Goal: Task Accomplishment & Management: Manage account settings

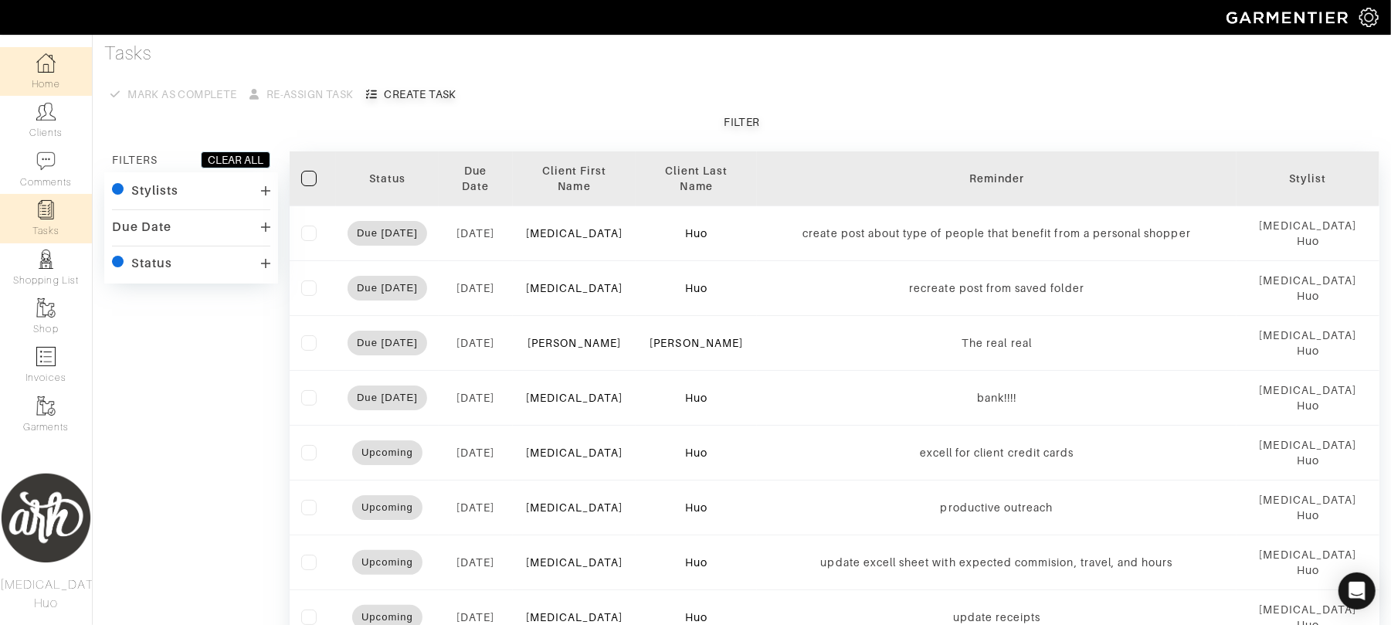
click at [49, 81] on link "Home" at bounding box center [46, 71] width 92 height 49
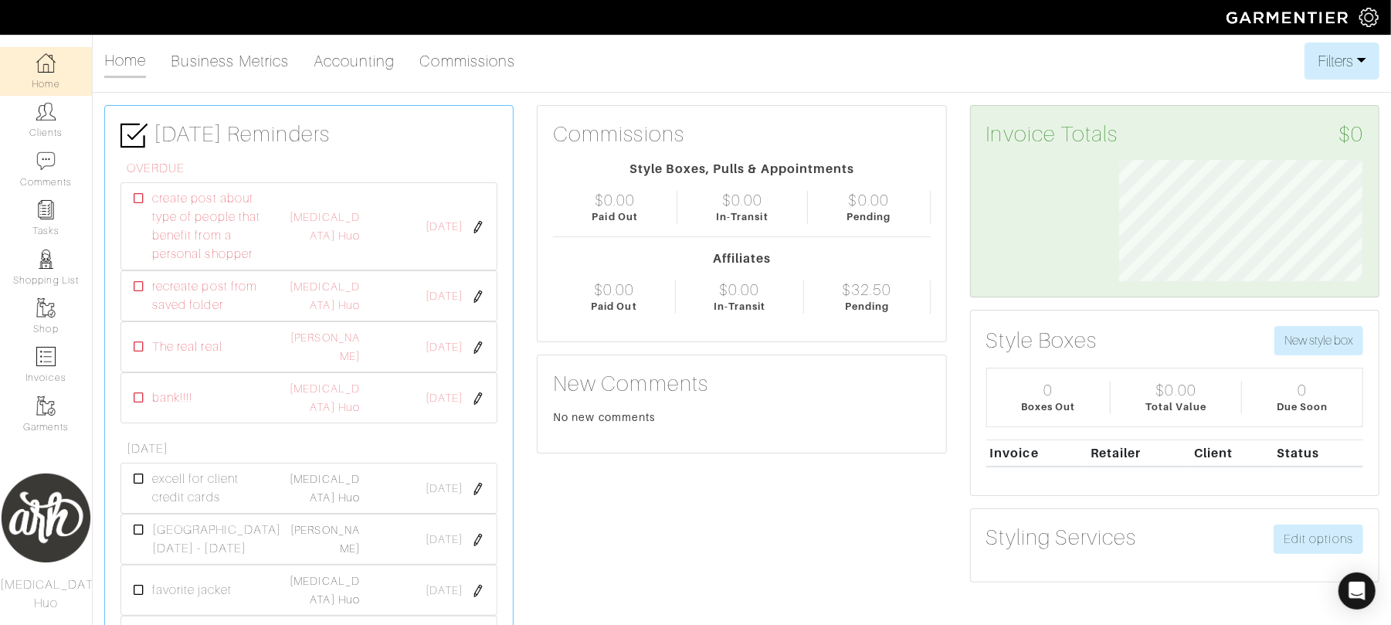
scroll to position [121, 267]
click at [455, 77] on ul "Home Business Metrics Accounting Commissions" at bounding box center [315, 60] width 423 height 37
click at [459, 66] on link "Commissions" at bounding box center [468, 61] width 96 height 31
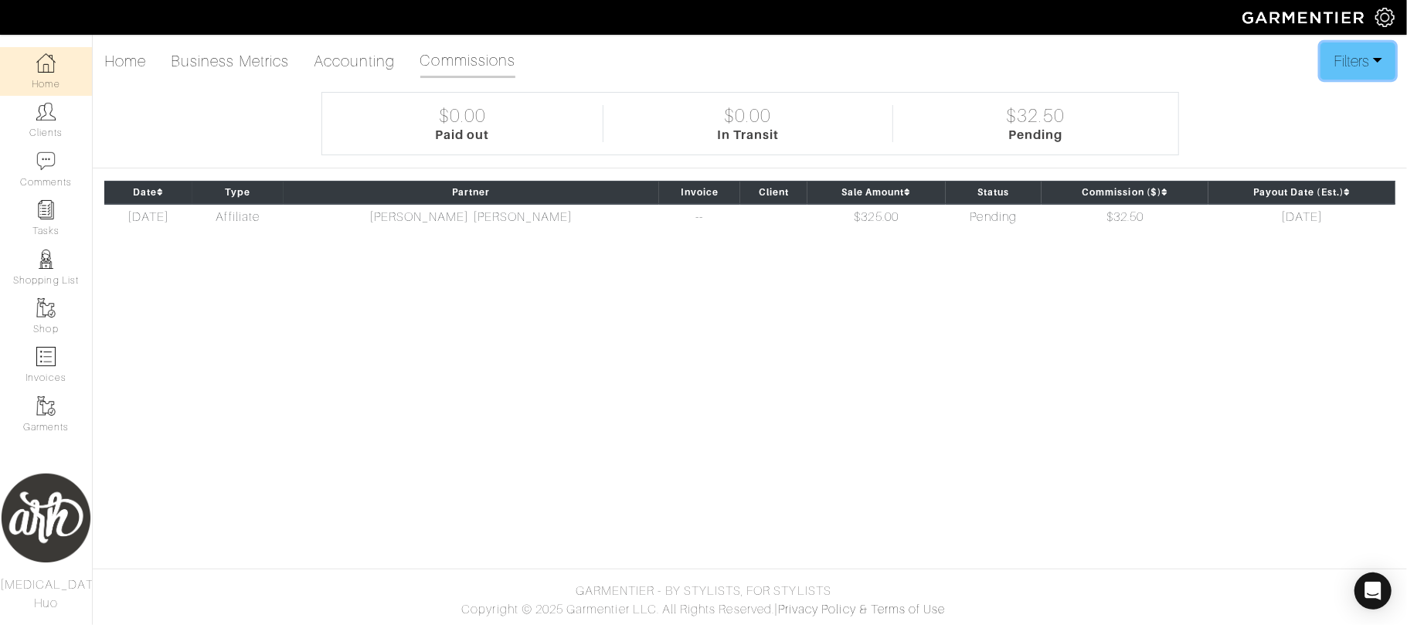
click at [1337, 72] on button "Filters" at bounding box center [1357, 60] width 75 height 37
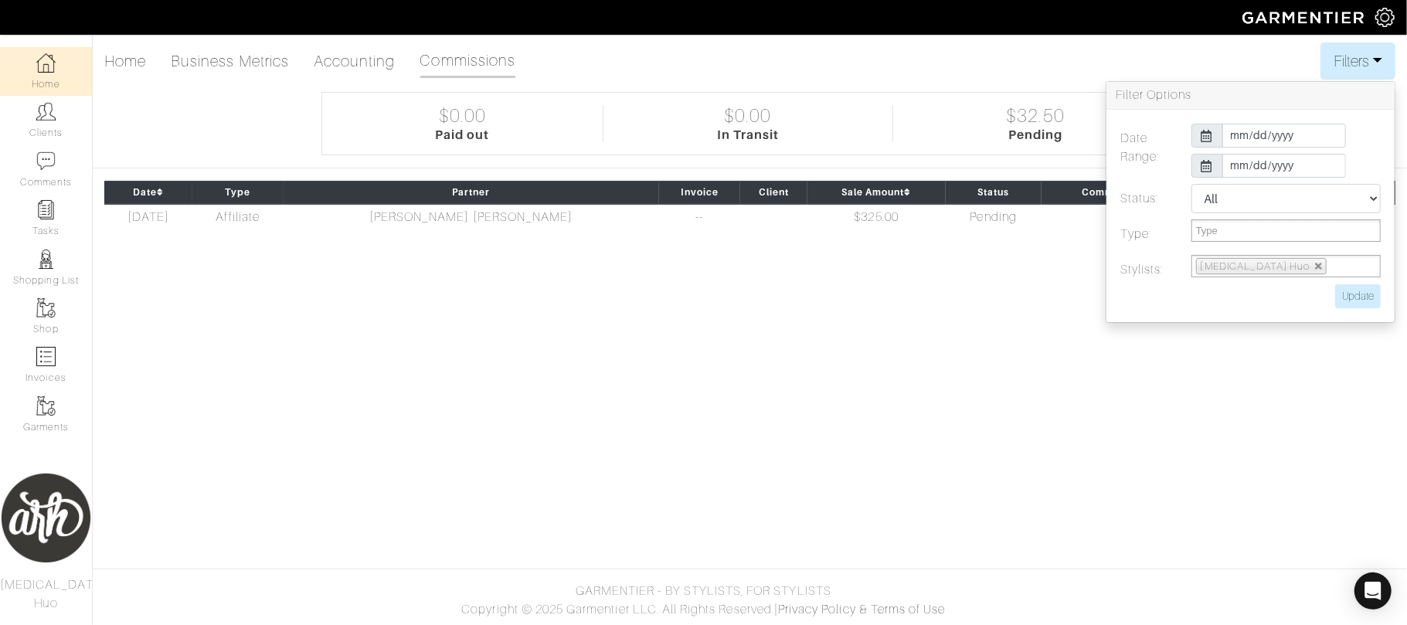
click at [1210, 134] on icon at bounding box center [1207, 136] width 12 height 12
click at [1262, 134] on input "[DATE]" at bounding box center [1284, 136] width 124 height 24
click at [1233, 168] on th "«" at bounding box center [1236, 165] width 19 height 20
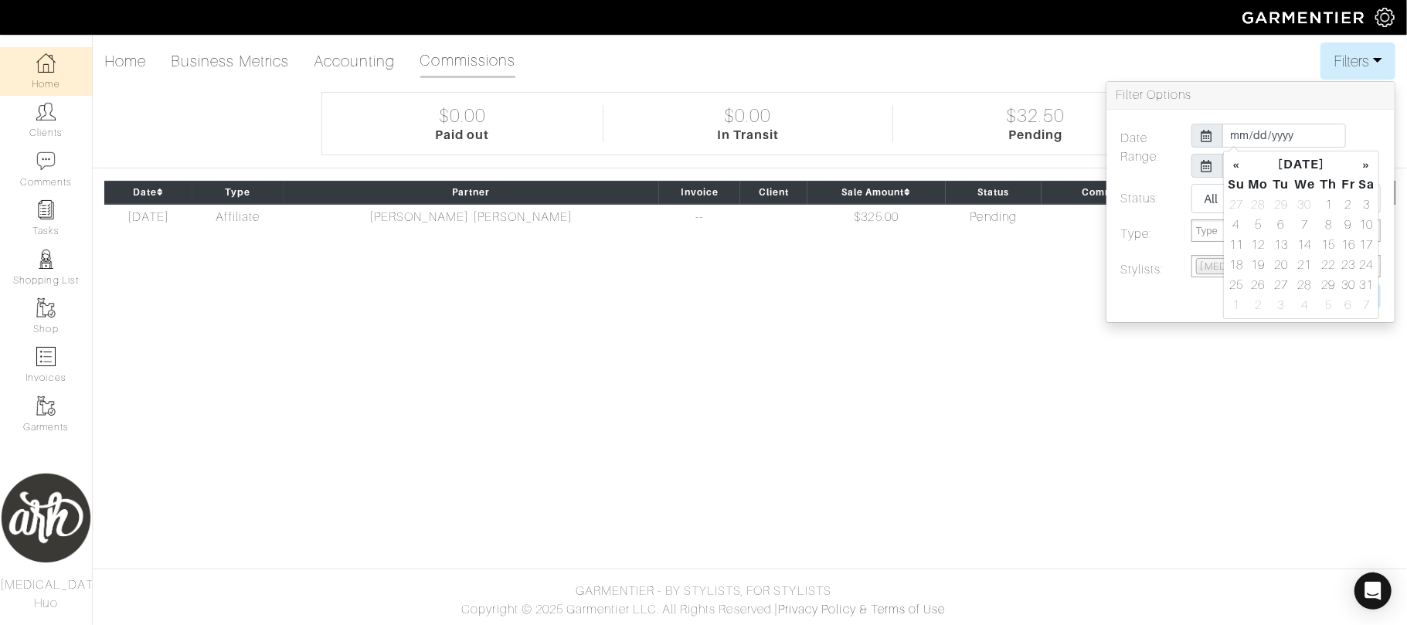
click at [1233, 168] on th "«" at bounding box center [1236, 165] width 19 height 20
click at [1367, 201] on td "1" at bounding box center [1366, 205] width 18 height 20
type input "[DATE]"
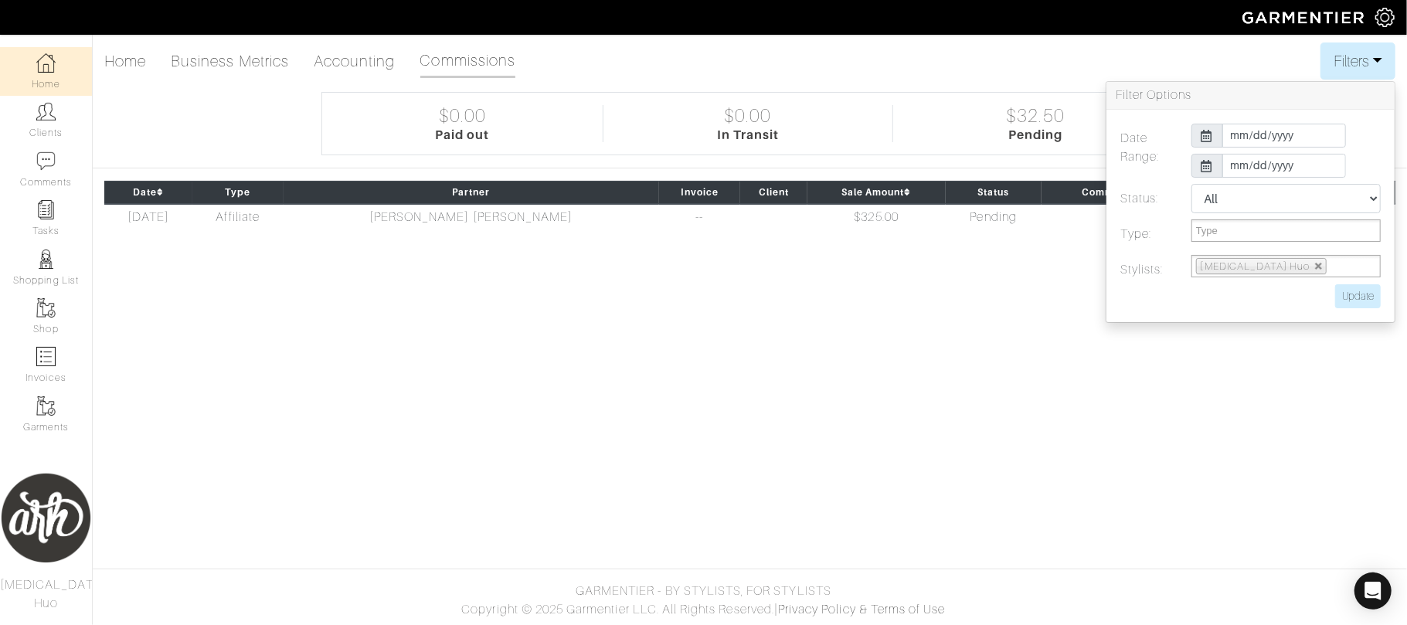
click at [1138, 294] on label at bounding box center [1215, 296] width 212 height 24
click at [1367, 298] on input "Update" at bounding box center [1358, 296] width 46 height 24
type input "Update"
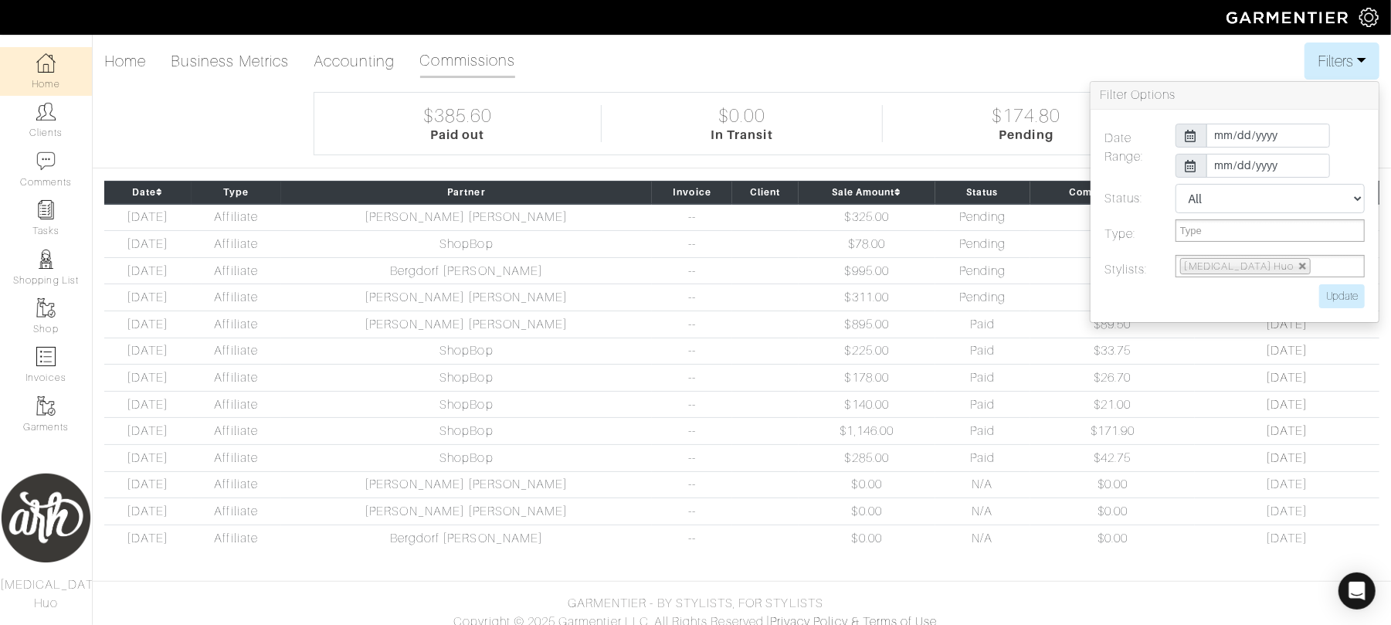
click at [994, 85] on div "Home Business Metrics Accounting Commissions Filters Filter Options Date Range:…" at bounding box center [695, 302] width 1391 height 521
click at [1351, 53] on button "Filters" at bounding box center [1342, 60] width 75 height 37
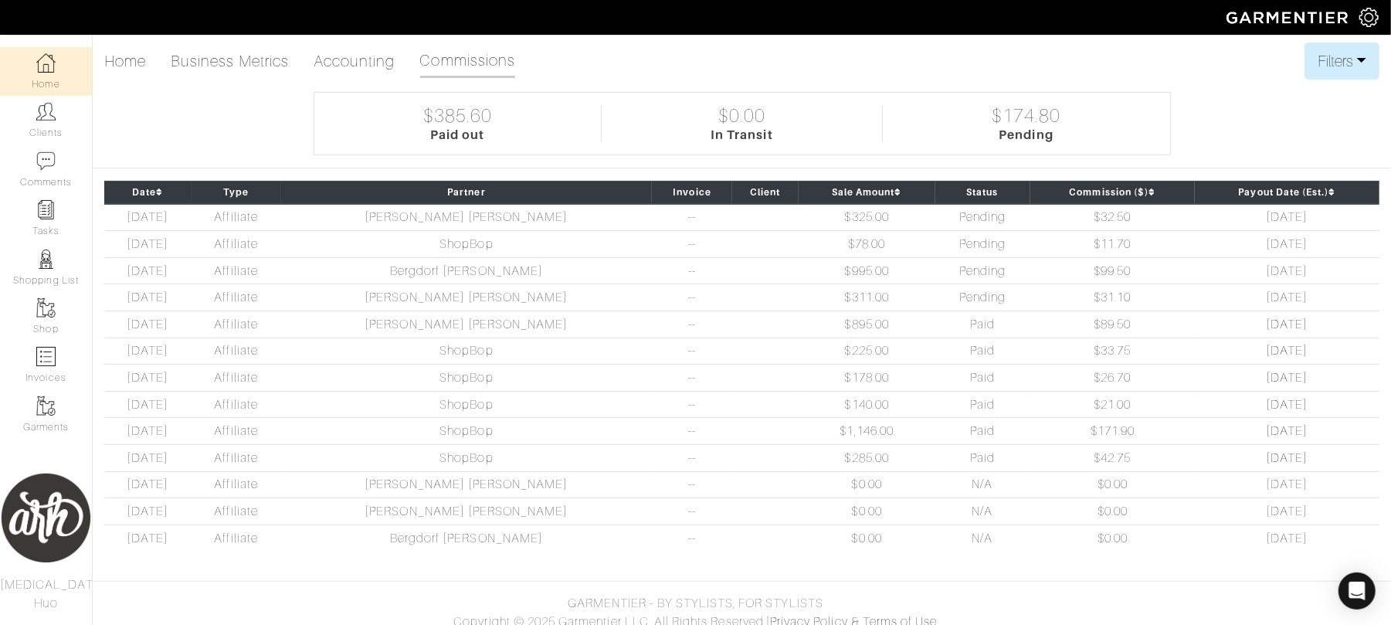
click at [78, 78] on link "Home" at bounding box center [46, 71] width 92 height 49
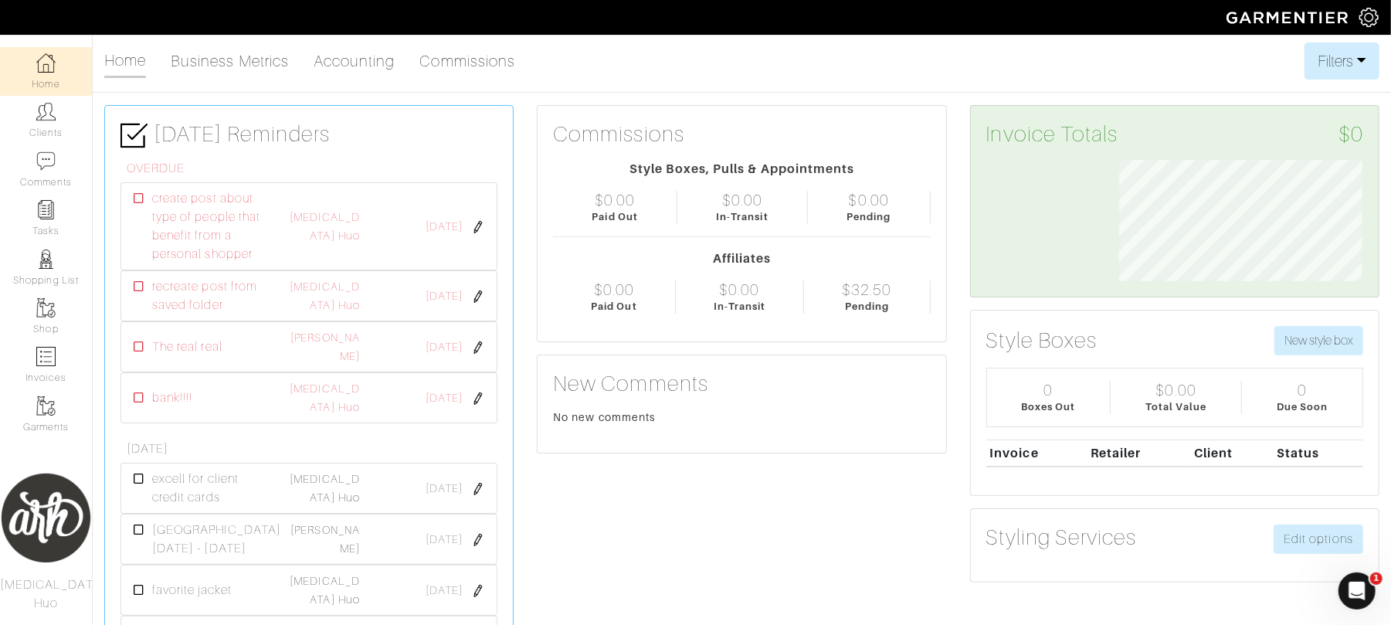
click at [1364, 581] on div "Open Intercom Messenger" at bounding box center [1356, 590] width 51 height 51
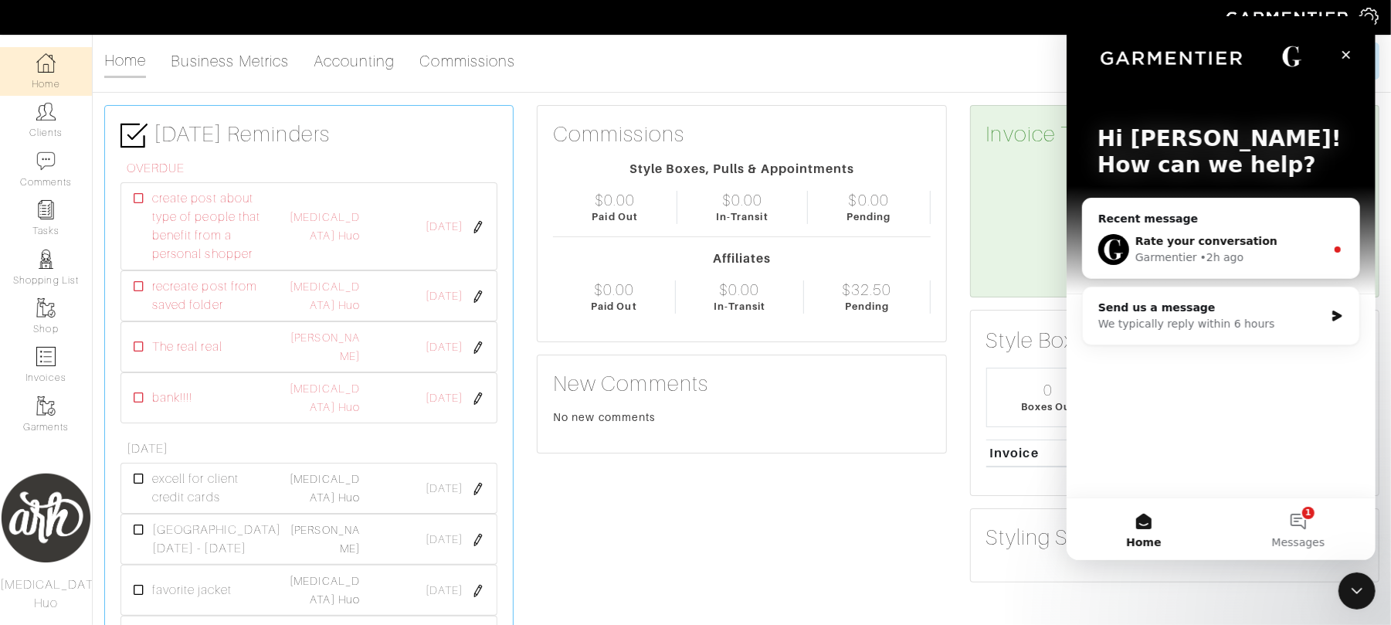
click at [1293, 258] on div "Garmentier • 2h ago" at bounding box center [1230, 258] width 190 height 16
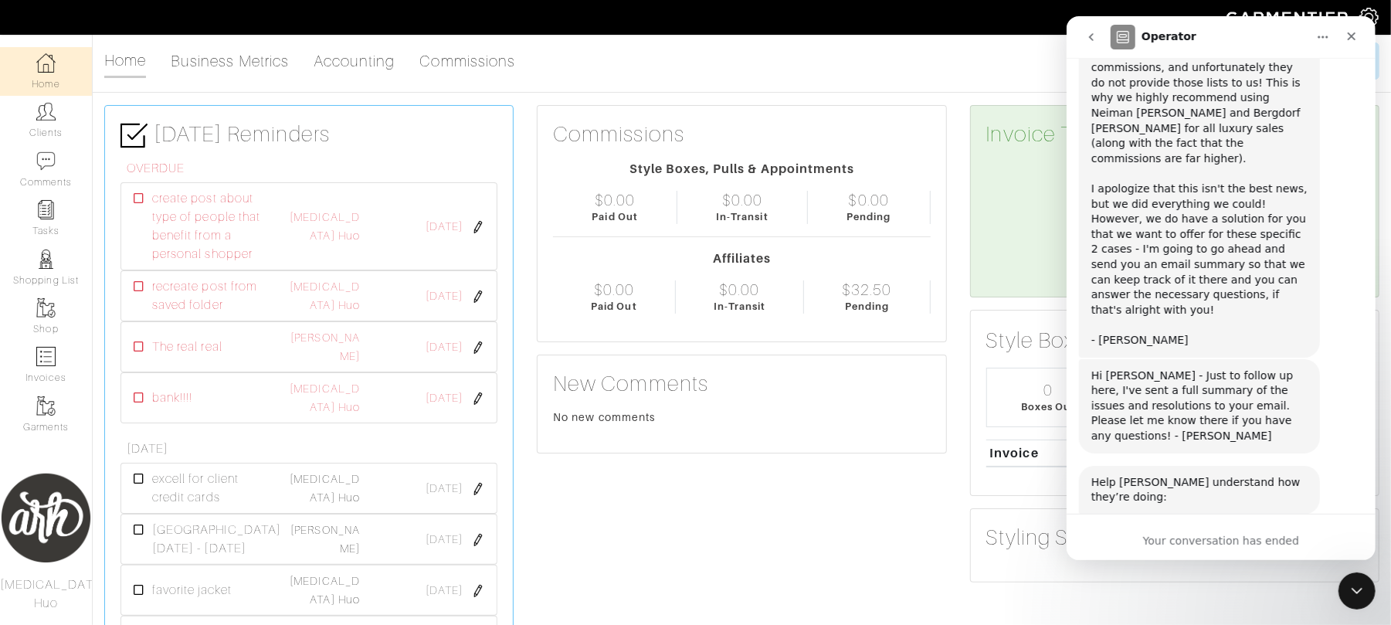
scroll to position [638, 0]
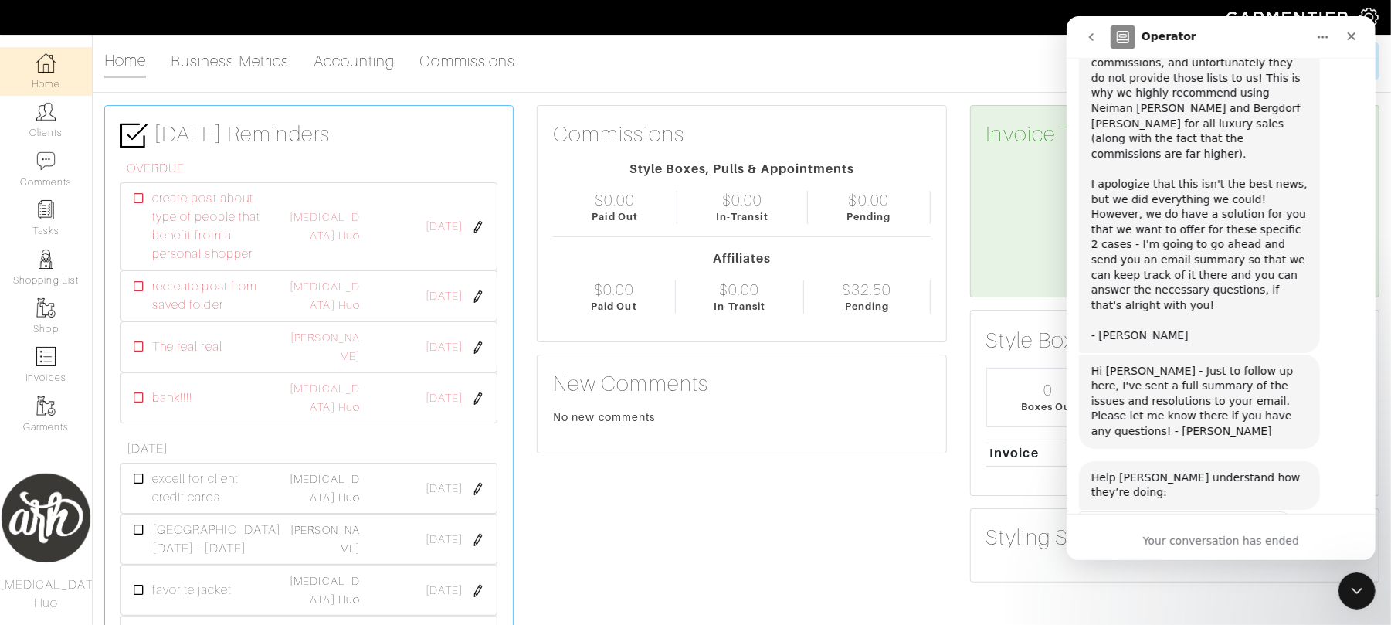
click at [1262, 554] on span "Amazing" at bounding box center [1259, 568] width 28 height 28
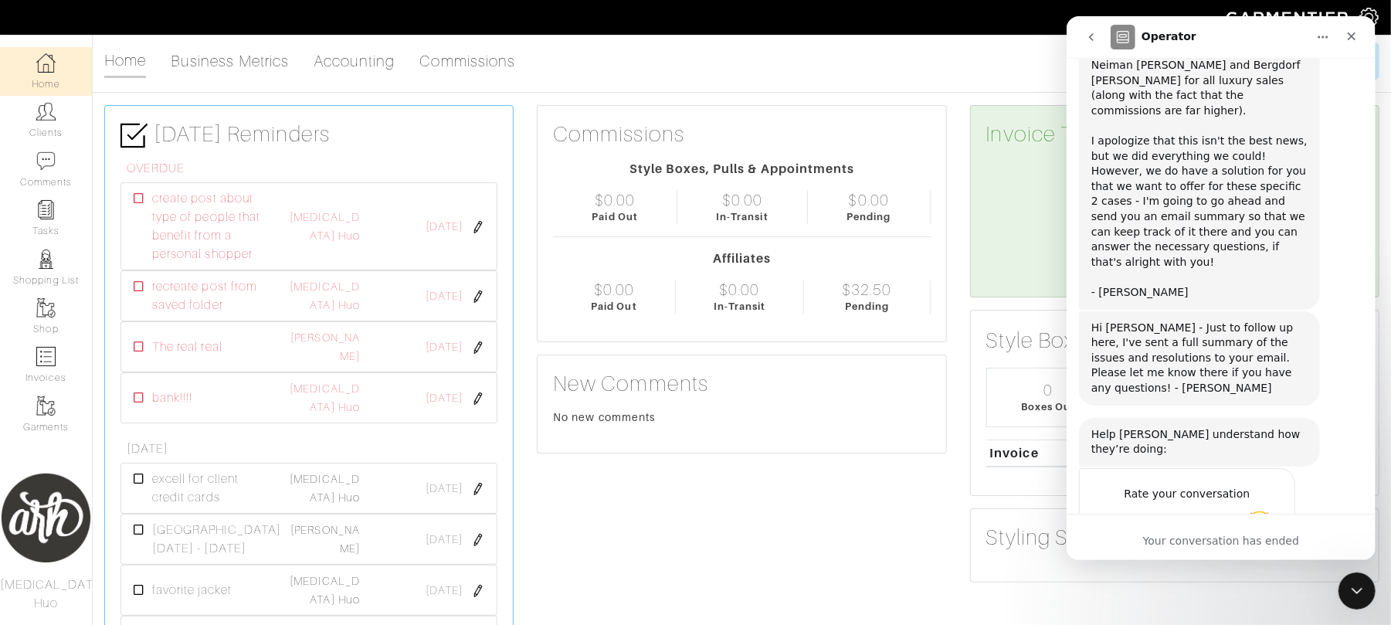
type textarea "Very helpful!"
click at [1264, 565] on div "Submit" at bounding box center [1267, 580] width 31 height 31
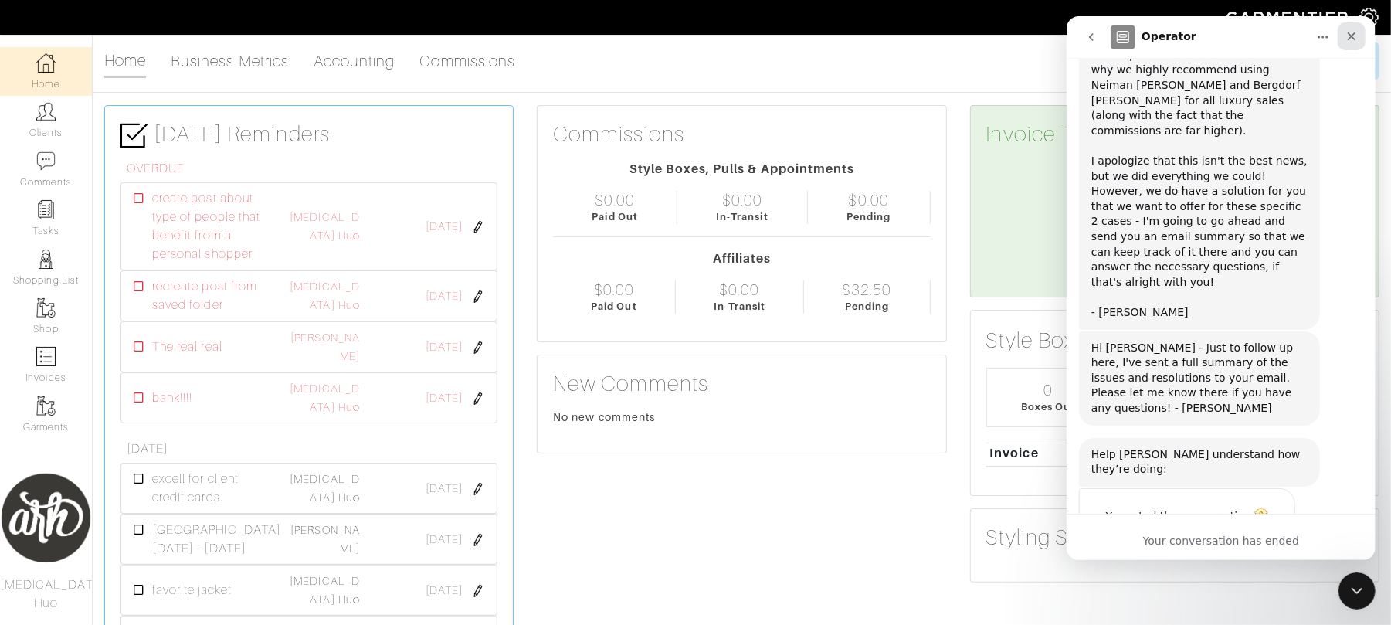
click at [1355, 39] on icon "Close" at bounding box center [1351, 36] width 12 height 12
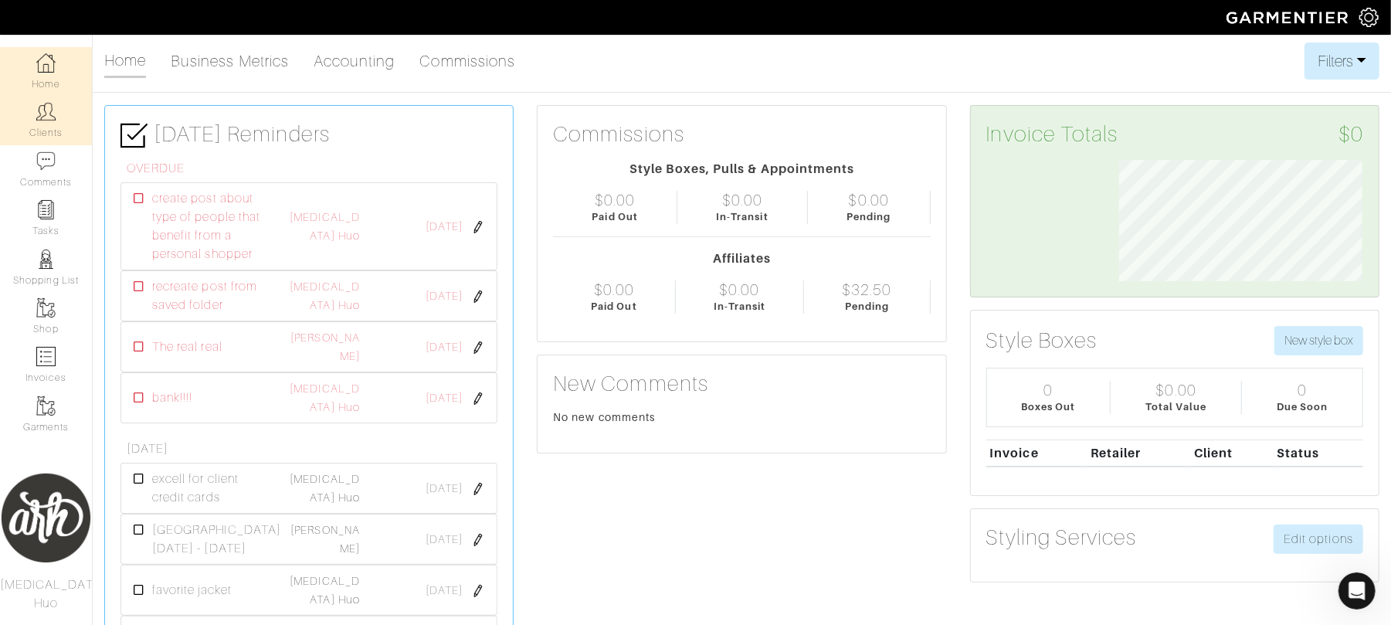
click at [73, 114] on link "Clients" at bounding box center [46, 120] width 92 height 49
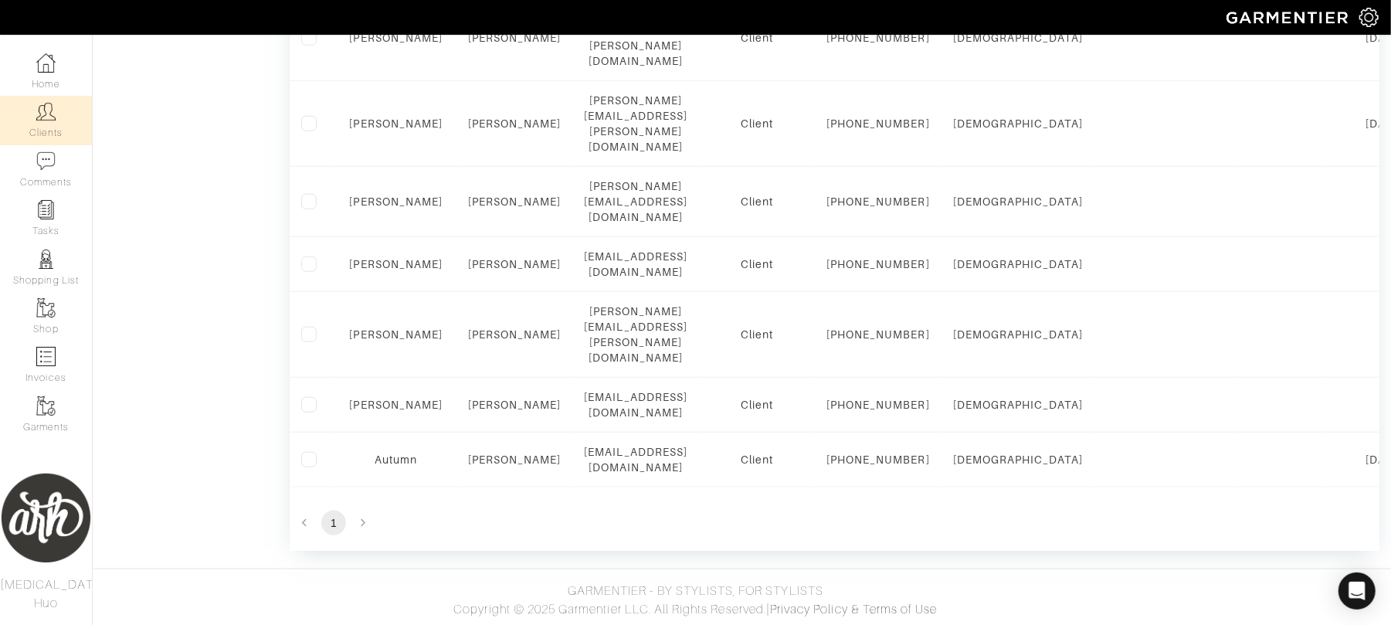
scroll to position [1255, 0]
click at [56, 223] on link "Tasks" at bounding box center [46, 218] width 92 height 49
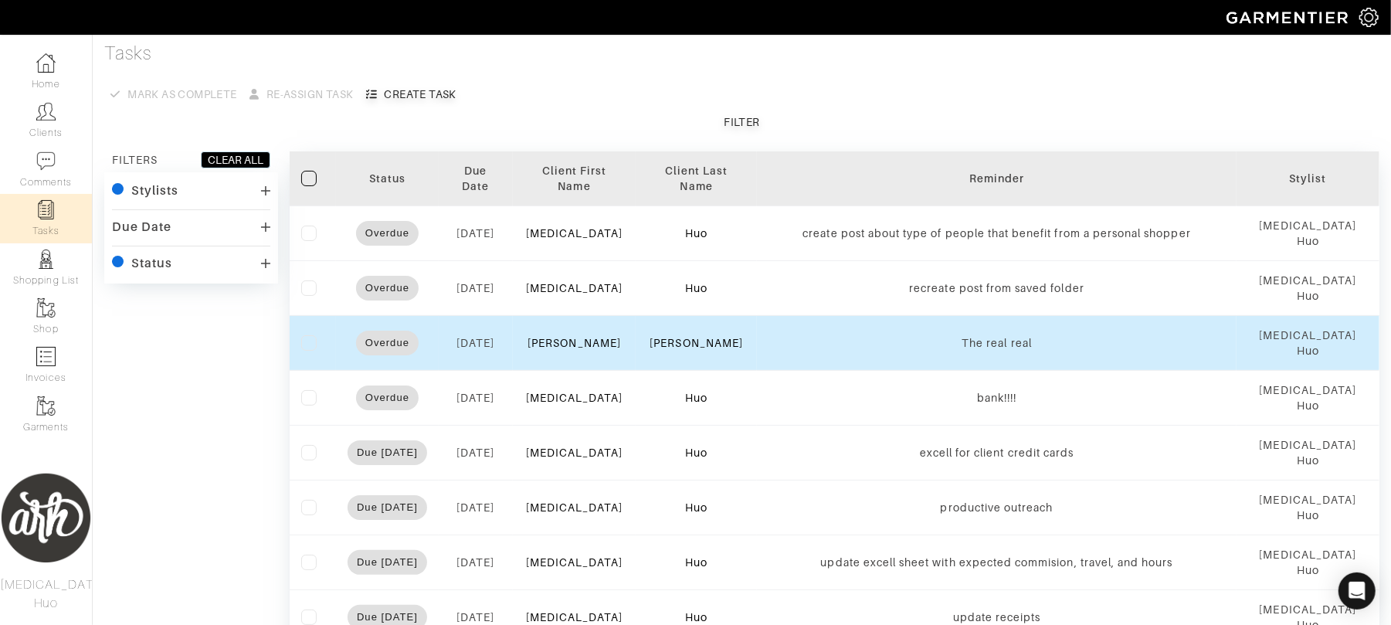
click at [304, 335] on label at bounding box center [308, 342] width 15 height 15
click at [0, 0] on input "checkbox" at bounding box center [0, 0] width 0 height 0
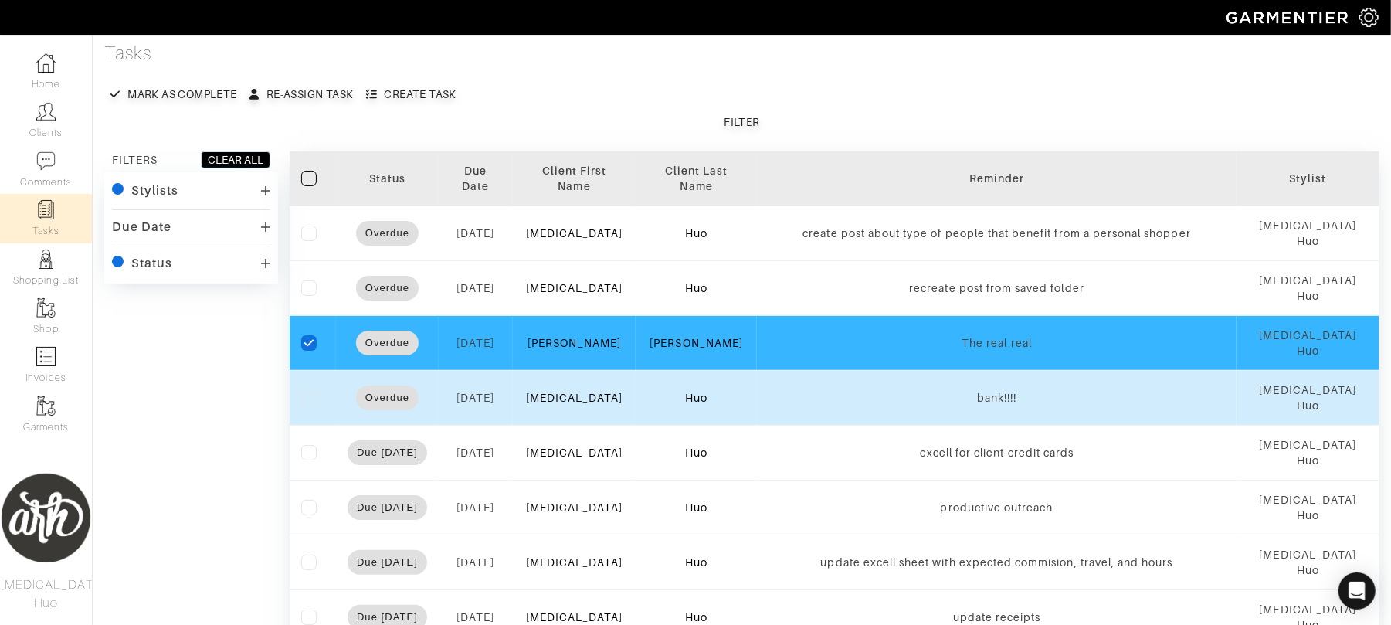
click at [310, 390] on label at bounding box center [308, 397] width 15 height 15
click at [0, 0] on input "checkbox" at bounding box center [0, 0] width 0 height 0
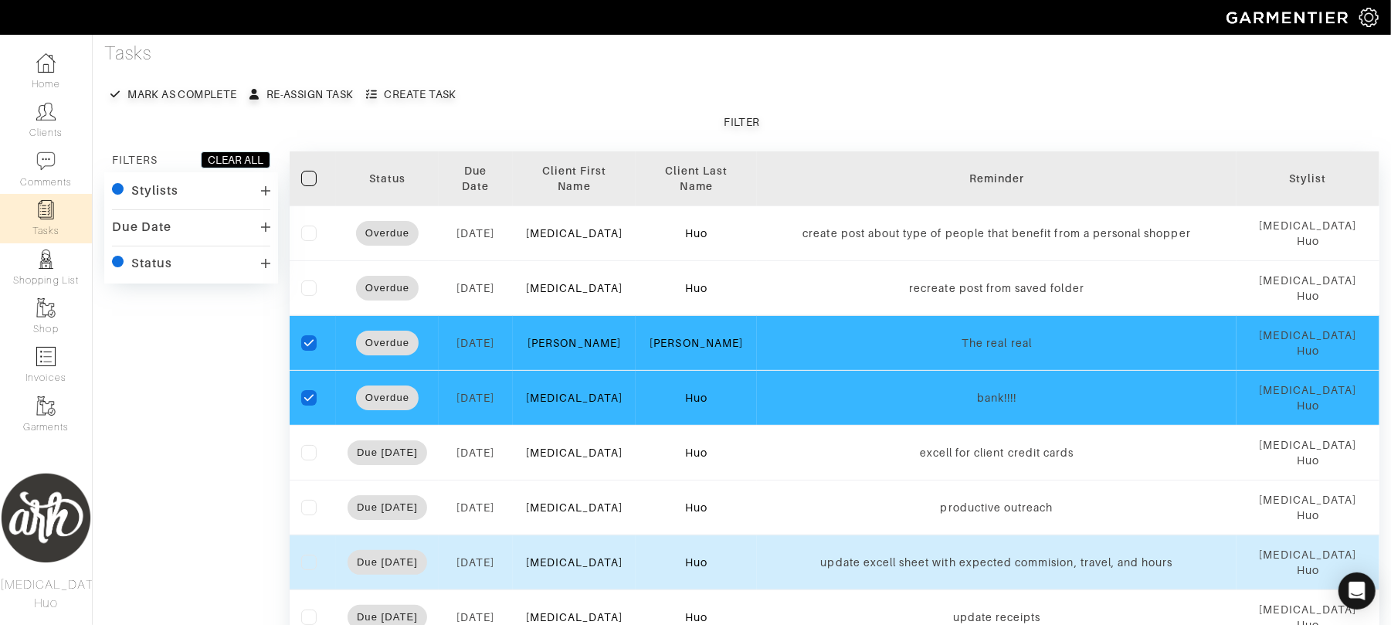
click at [307, 535] on td at bounding box center [313, 562] width 46 height 55
click at [309, 555] on label at bounding box center [308, 562] width 15 height 15
click at [0, 0] on input "checkbox" at bounding box center [0, 0] width 0 height 0
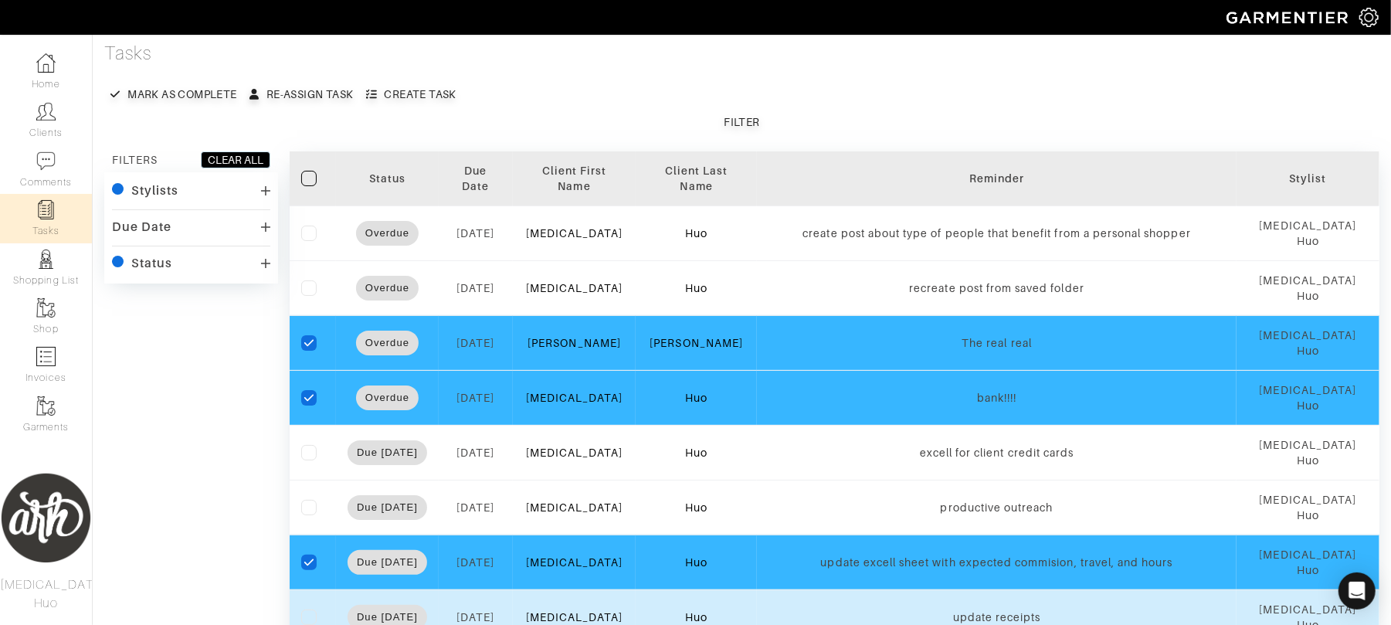
click at [307, 610] on label at bounding box center [308, 617] width 15 height 15
click at [0, 0] on input "checkbox" at bounding box center [0, 0] width 0 height 0
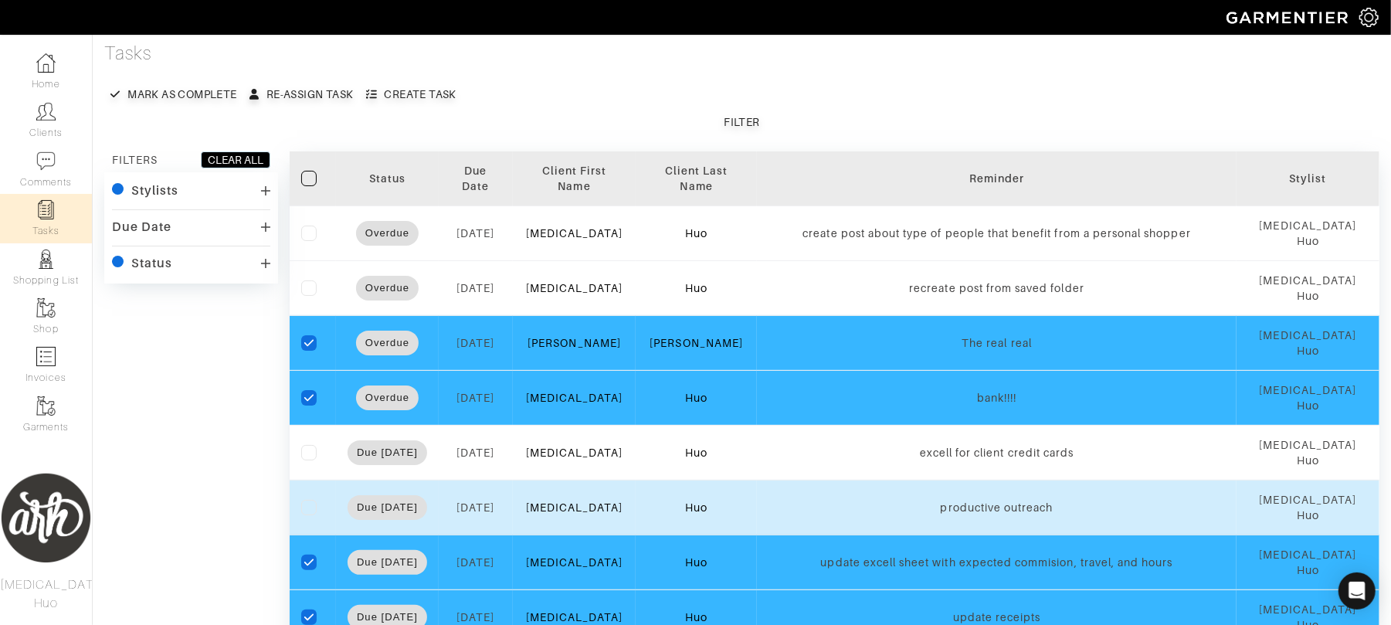
click at [306, 500] on label at bounding box center [308, 507] width 15 height 15
click at [0, 0] on input "checkbox" at bounding box center [0, 0] width 0 height 0
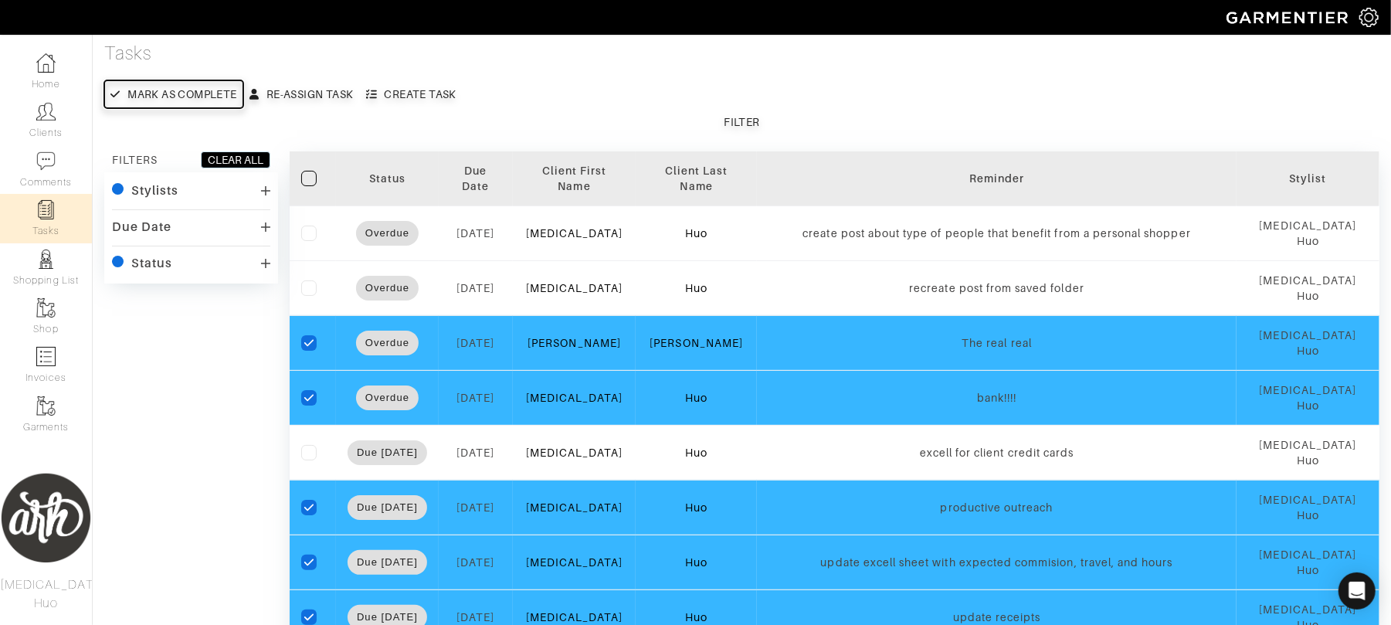
click at [210, 93] on div "Mark as complete" at bounding box center [181, 94] width 109 height 15
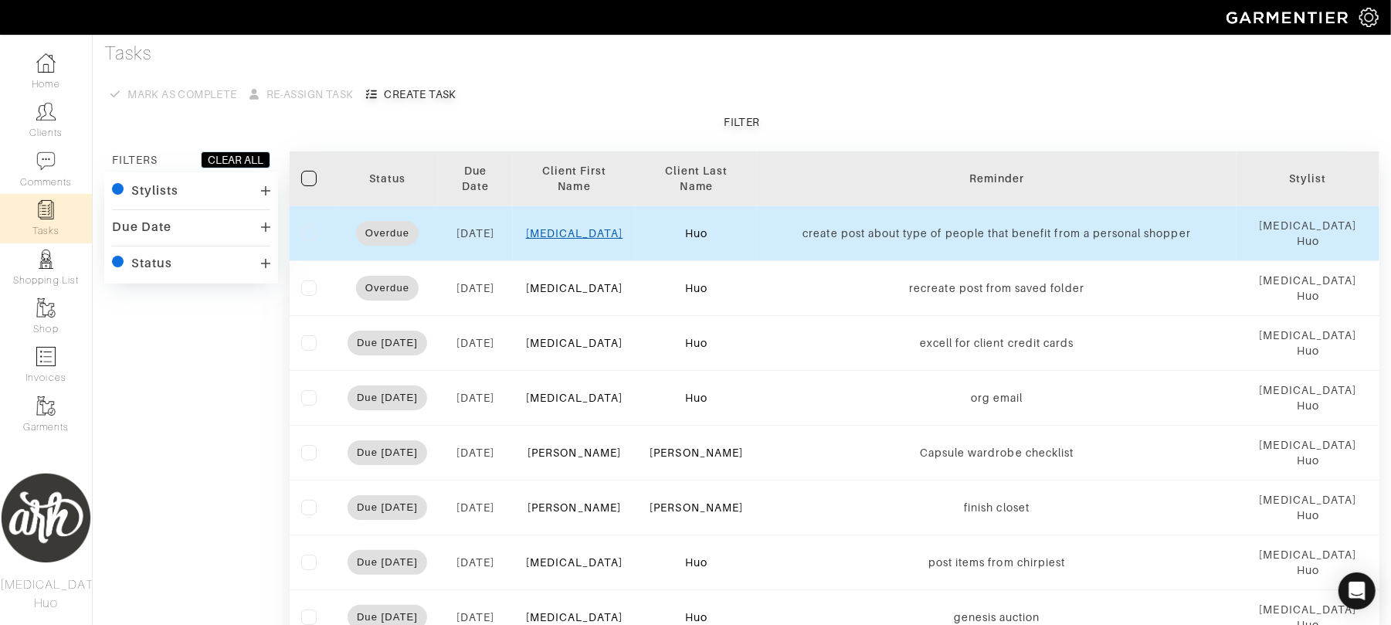
click at [587, 227] on link "[MEDICAL_DATA]" at bounding box center [574, 233] width 97 height 12
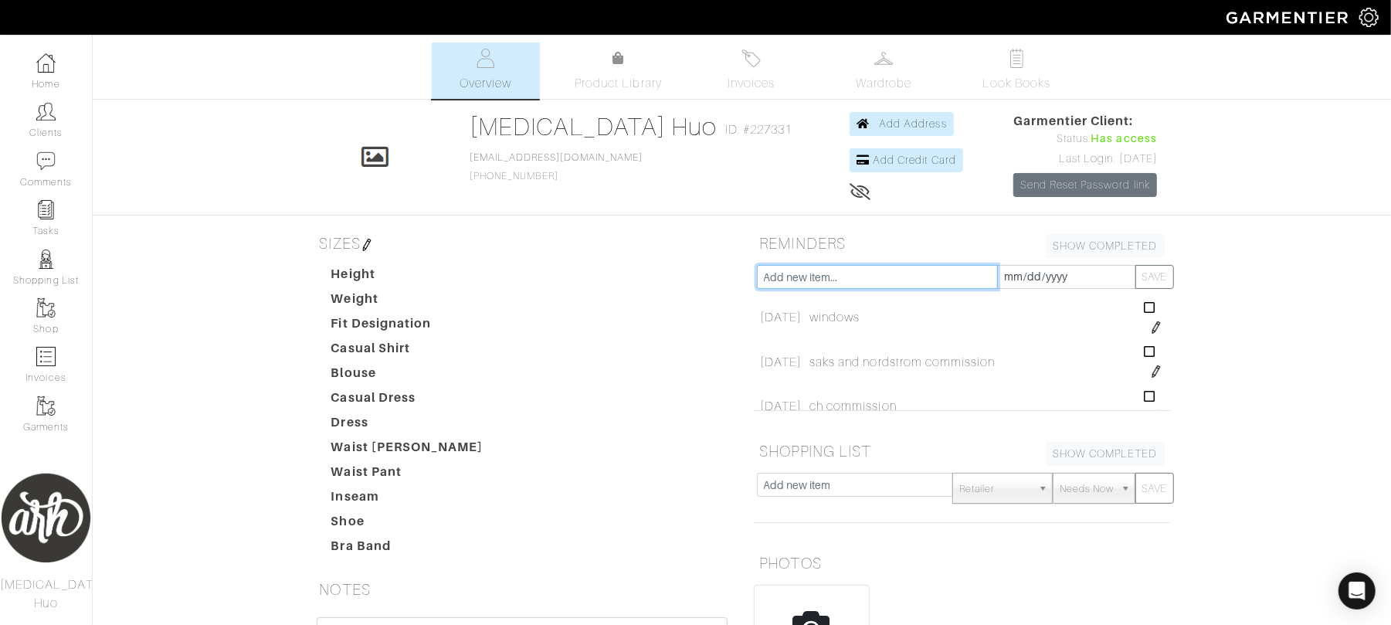
drag, startPoint x: 698, startPoint y: 242, endPoint x: 848, endPoint y: 281, distance: 154.2
click at [848, 281] on input "text" at bounding box center [877, 277] width 241 height 24
type input "update excell sheet with expected commision, travel, and hours"
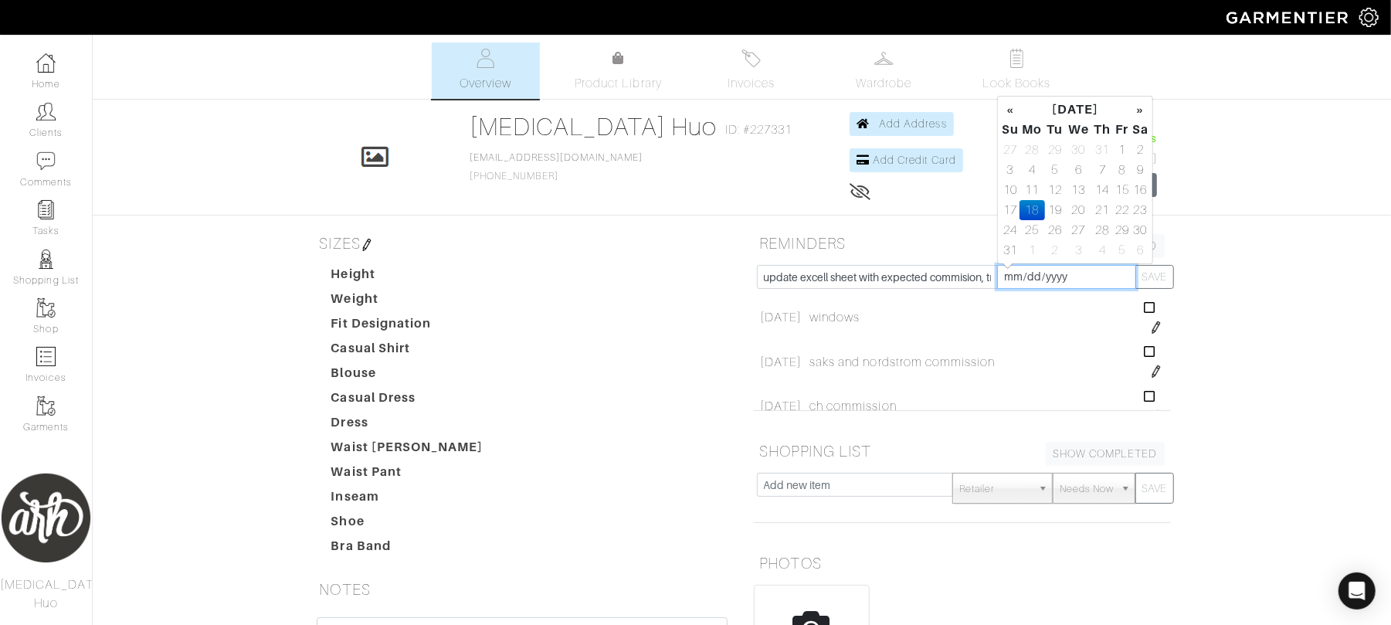
click at [1045, 273] on input "[DATE]" at bounding box center [1066, 277] width 139 height 24
click at [1031, 248] on td "1" at bounding box center [1032, 250] width 25 height 20
type input "[DATE]"
click at [1154, 273] on button "SAVE" at bounding box center [1155, 277] width 39 height 24
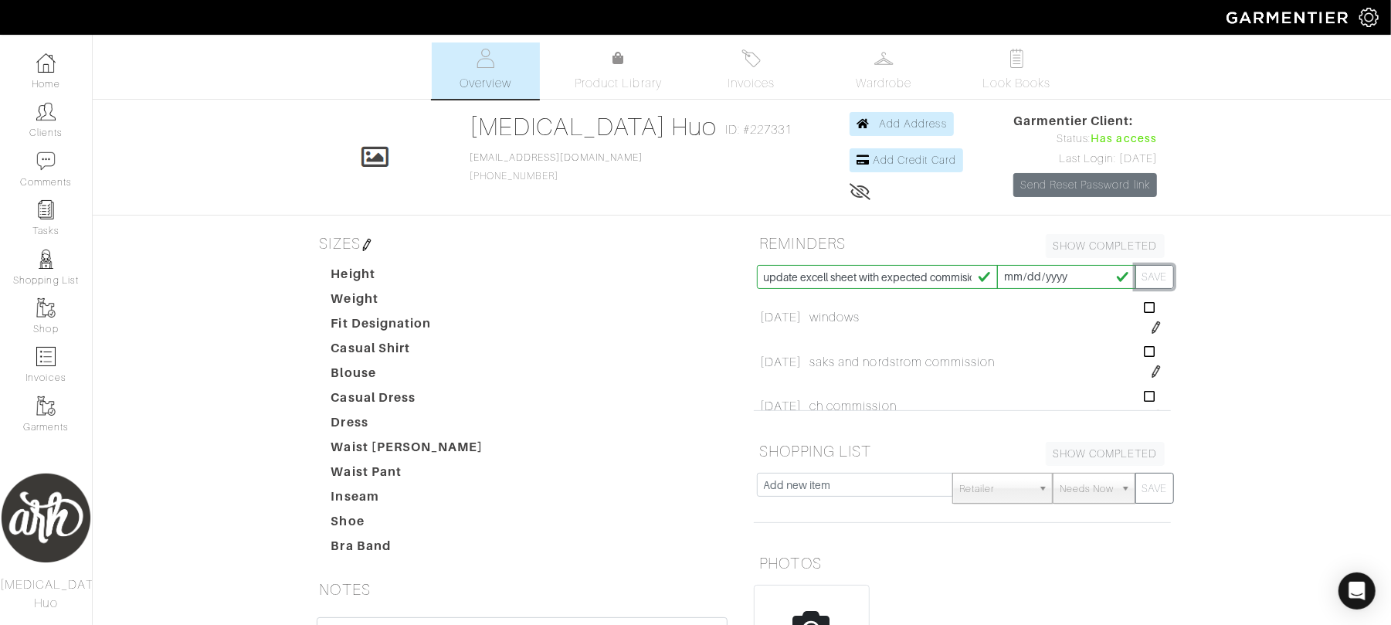
type input "[DATE]"
click at [916, 269] on input "text" at bounding box center [877, 277] width 241 height 24
type input "update receipts"
click at [1051, 275] on input "[DATE]" at bounding box center [1066, 277] width 139 height 24
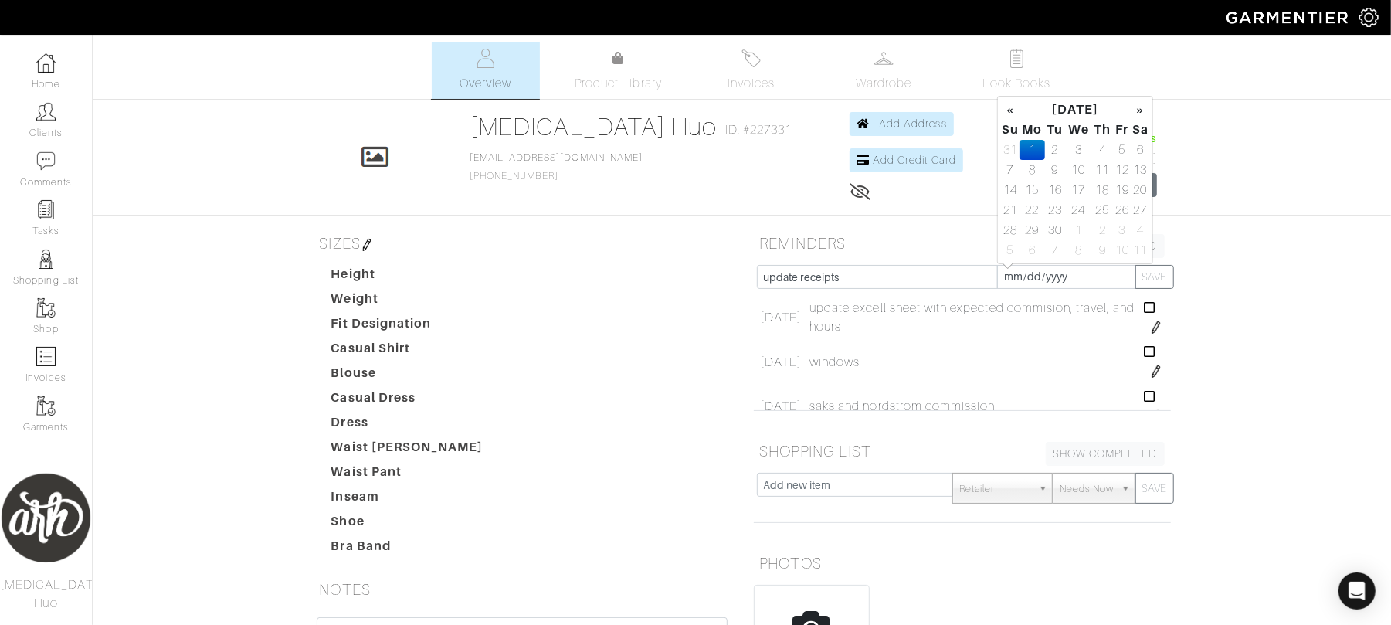
click at [1036, 148] on td "1" at bounding box center [1032, 150] width 25 height 20
type input "[DATE]"
click at [1153, 278] on button "SAVE" at bounding box center [1155, 277] width 39 height 24
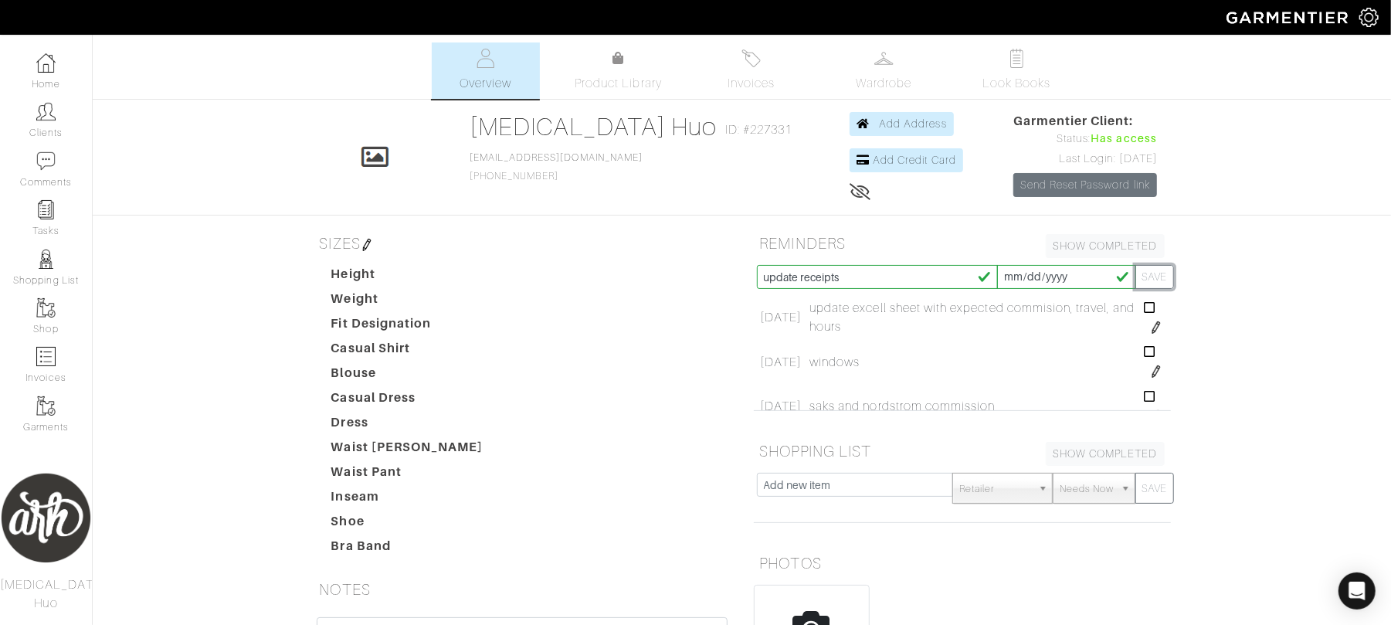
type input "[DATE]"
click at [1224, 307] on div "[MEDICAL_DATA] Huo Overview Overview Product Library Invoices Wardrobe Look Boo…" at bounding box center [695, 455] width 1391 height 826
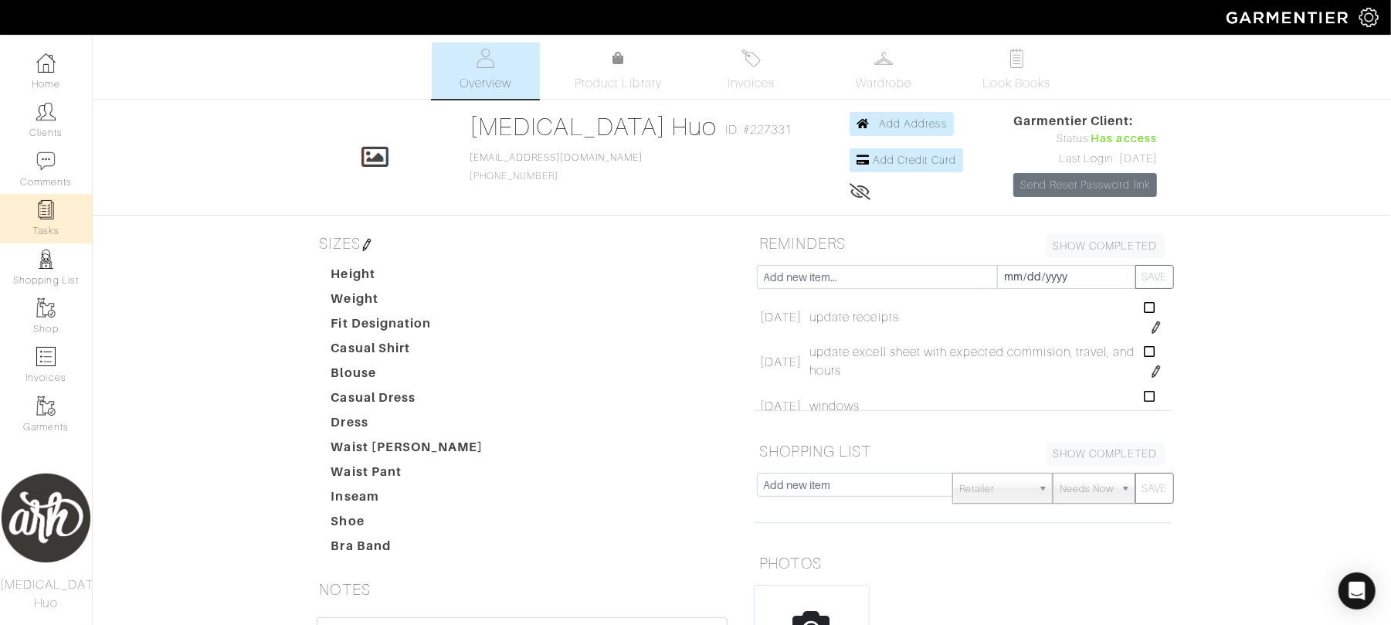
click at [51, 218] on img at bounding box center [45, 209] width 19 height 19
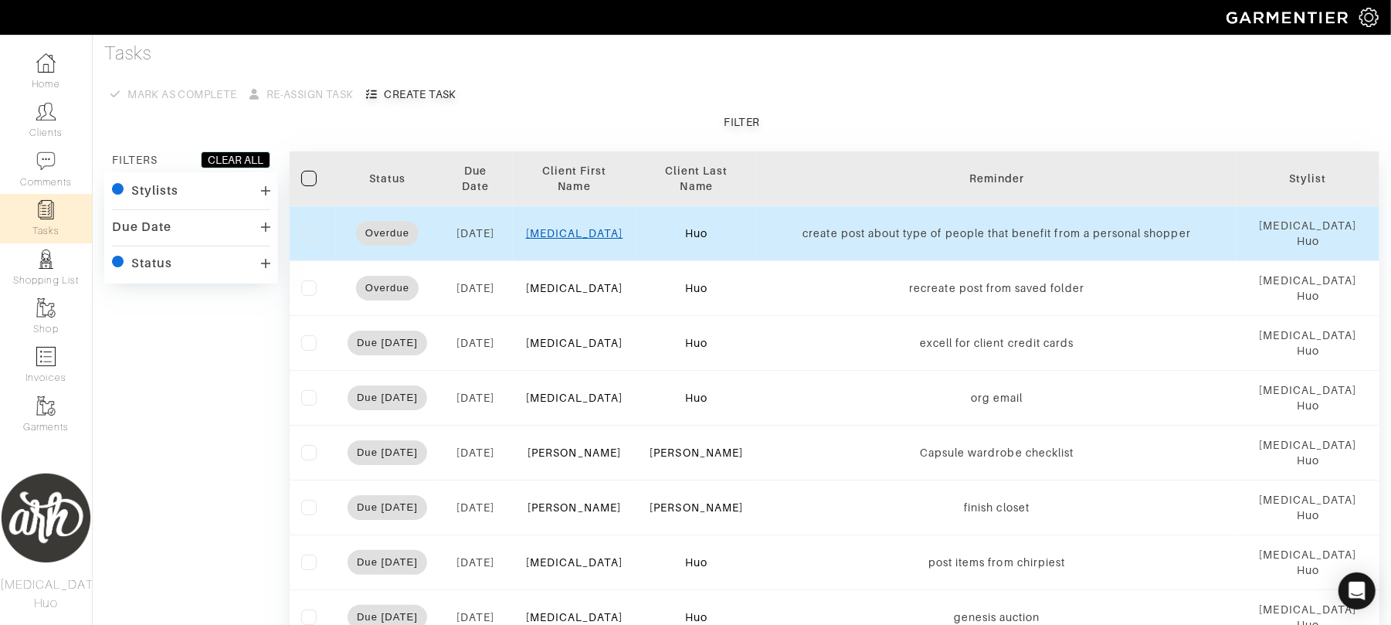
click at [582, 227] on link "[MEDICAL_DATA]" at bounding box center [574, 233] width 97 height 12
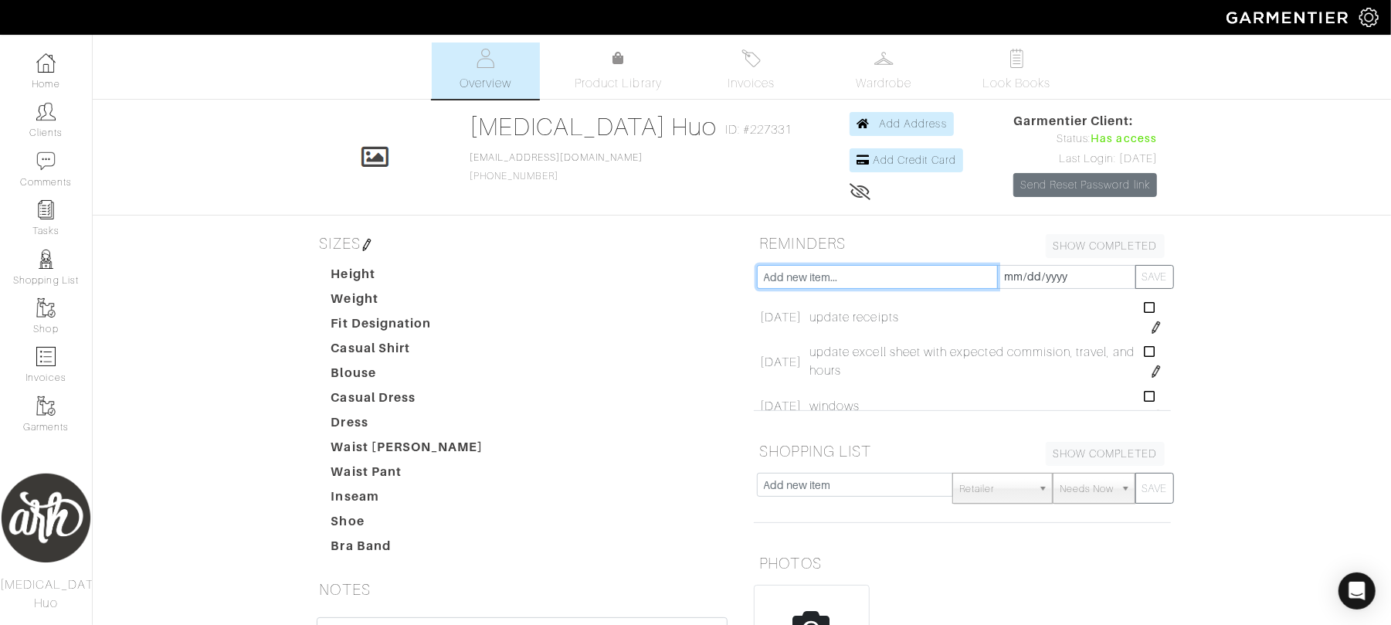
click at [804, 279] on input "text" at bounding box center [877, 277] width 241 height 24
type input "productive outreach"
click at [1014, 279] on input "[DATE]" at bounding box center [1066, 277] width 139 height 24
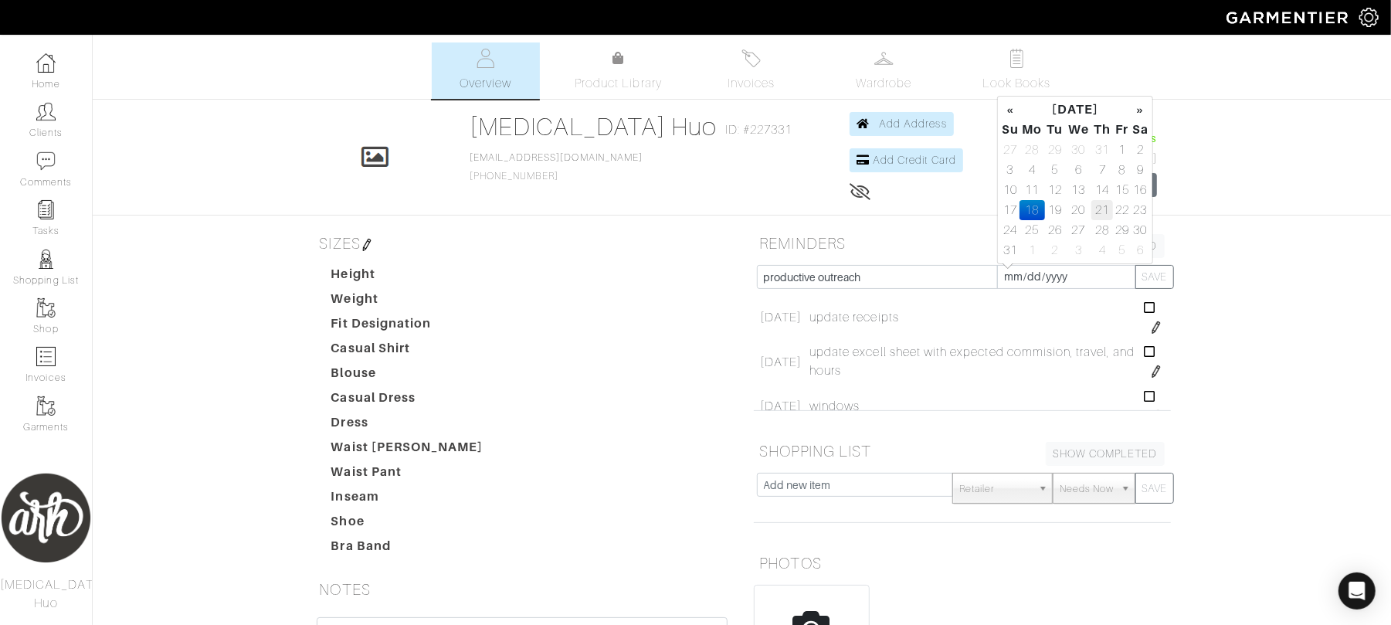
click at [1100, 212] on td "21" at bounding box center [1103, 210] width 22 height 20
type input "[DATE]"
click at [1154, 280] on button "SAVE" at bounding box center [1155, 277] width 39 height 24
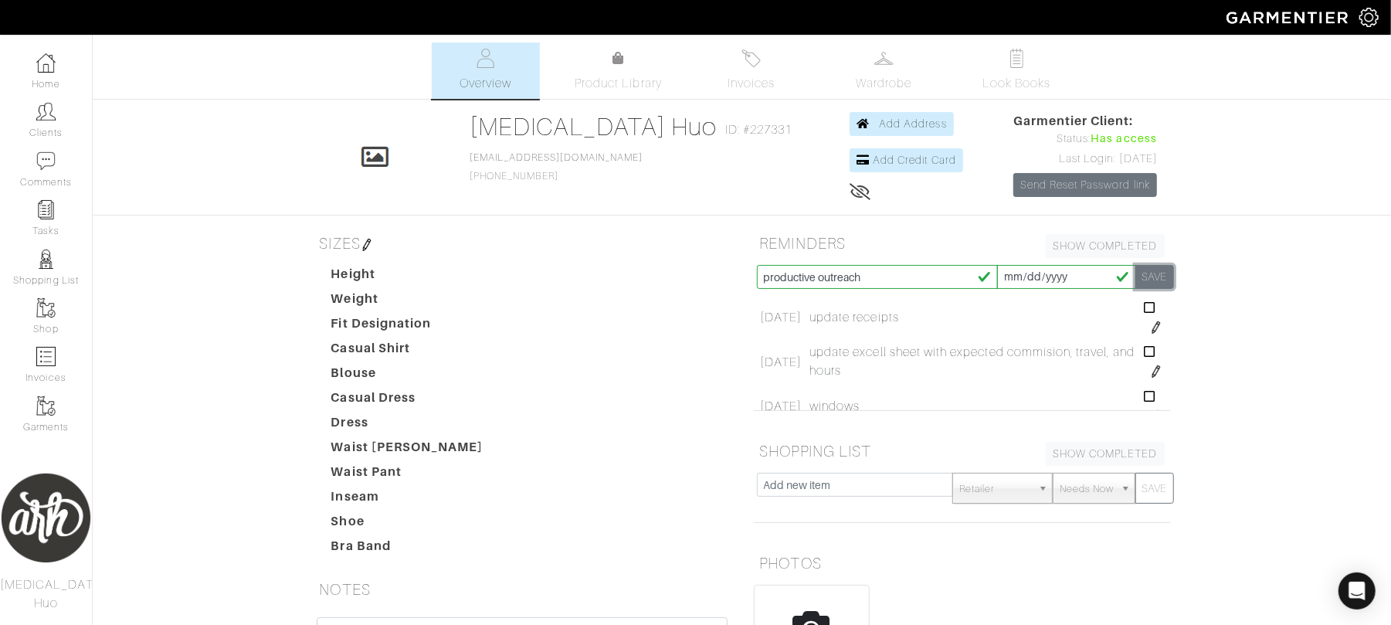
type input "[DATE]"
